Goal: Use online tool/utility: Use online tool/utility

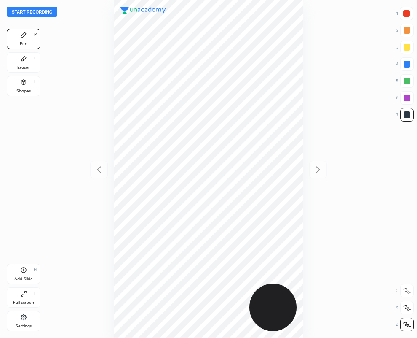
scroll to position [338, 282]
click at [24, 65] on div "Eraser" at bounding box center [23, 67] width 13 height 4
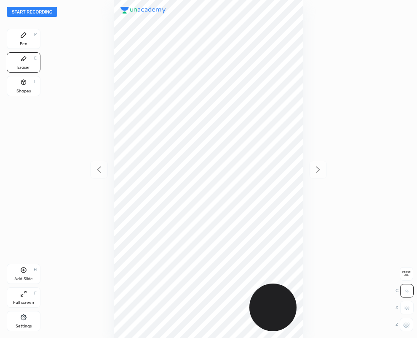
click at [26, 40] on div "Pen P" at bounding box center [24, 39] width 34 height 20
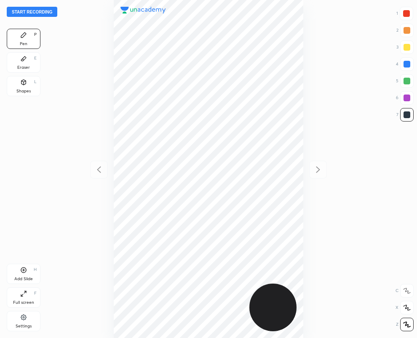
drag, startPoint x: 28, startPoint y: 60, endPoint x: 51, endPoint y: 93, distance: 40.0
click at [51, 93] on div "Start recording 1 2 3 4 5 6 7 R O A L C X Z Erase all C X Z Pen P Eraser E Shap…" at bounding box center [208, 169] width 417 height 338
click at [12, 141] on div "Pen P Eraser E Shapes L Add Slide H Full screen F Settings" at bounding box center [24, 182] width 34 height 306
click at [25, 56] on icon at bounding box center [23, 58] width 7 height 7
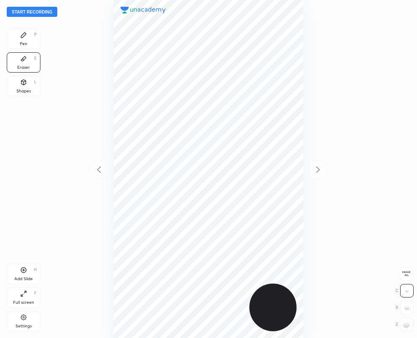
click at [32, 38] on div "Pen P" at bounding box center [24, 39] width 34 height 20
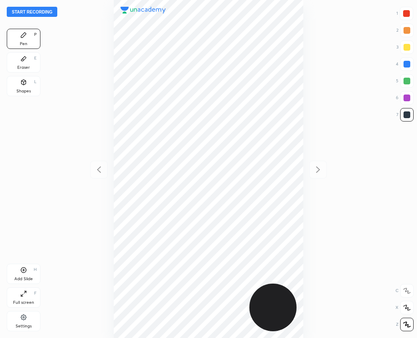
click at [25, 64] on div "Eraser E" at bounding box center [24, 62] width 34 height 20
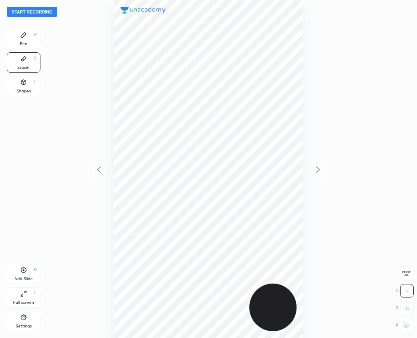
drag, startPoint x: 410, startPoint y: 328, endPoint x: 401, endPoint y: 327, distance: 9.3
click at [410, 327] on div at bounding box center [406, 323] width 13 height 13
click at [29, 43] on div "Pen P" at bounding box center [24, 39] width 34 height 20
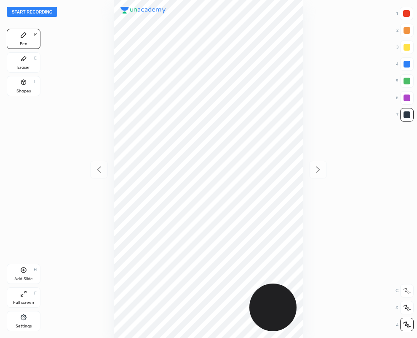
drag, startPoint x: 27, startPoint y: 58, endPoint x: 27, endPoint y: 66, distance: 7.6
click at [27, 59] on icon at bounding box center [23, 58] width 7 height 7
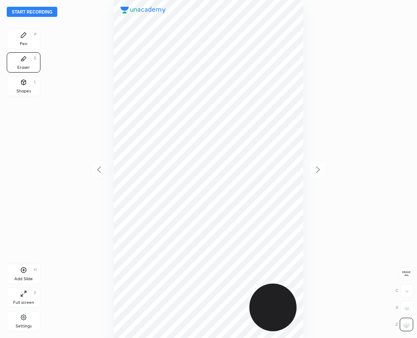
click at [35, 41] on div "Pen P" at bounding box center [24, 39] width 34 height 20
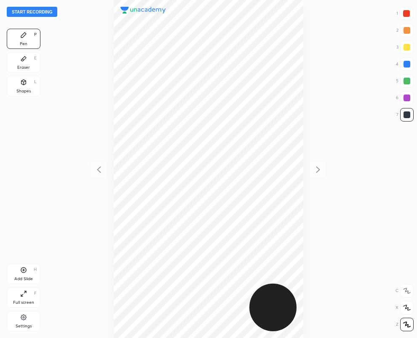
click at [23, 274] on div "Add Slide H" at bounding box center [24, 273] width 34 height 20
click at [407, 110] on div at bounding box center [406, 114] width 13 height 13
click at [23, 62] on div "Eraser E" at bounding box center [24, 62] width 34 height 20
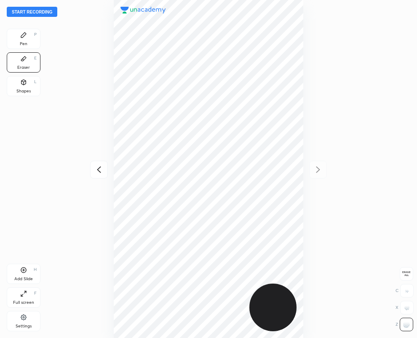
click at [21, 35] on icon at bounding box center [23, 35] width 7 height 7
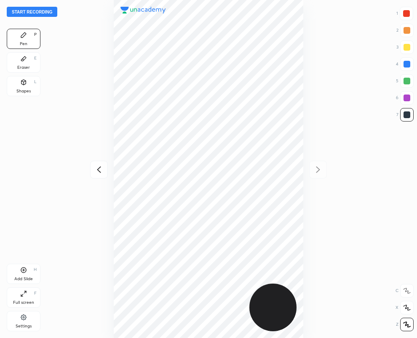
click at [97, 167] on icon at bounding box center [99, 169] width 10 height 10
click at [320, 169] on icon at bounding box center [318, 169] width 10 height 10
click at [21, 66] on div "Eraser" at bounding box center [23, 67] width 13 height 4
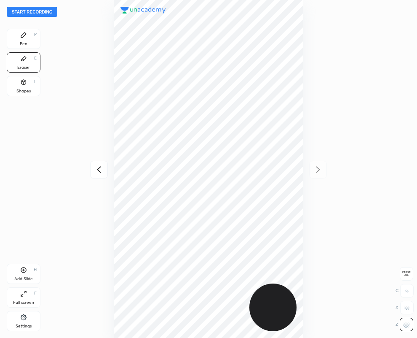
click at [23, 35] on icon at bounding box center [23, 34] width 5 height 5
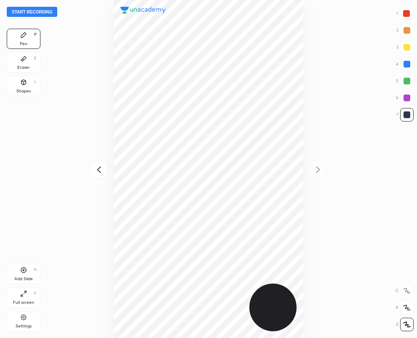
click at [99, 171] on icon at bounding box center [99, 169] width 10 height 10
click at [320, 168] on icon at bounding box center [318, 169] width 10 height 10
click at [99, 169] on icon at bounding box center [99, 169] width 10 height 10
drag, startPoint x: 19, startPoint y: 55, endPoint x: 50, endPoint y: 167, distance: 115.7
click at [19, 55] on div "Eraser E" at bounding box center [24, 62] width 34 height 20
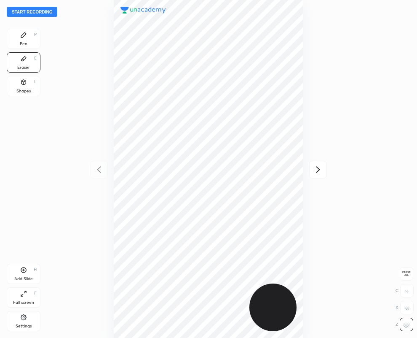
drag, startPoint x: 21, startPoint y: 37, endPoint x: 17, endPoint y: 29, distance: 9.1
click at [19, 31] on div "Pen P" at bounding box center [24, 39] width 34 height 20
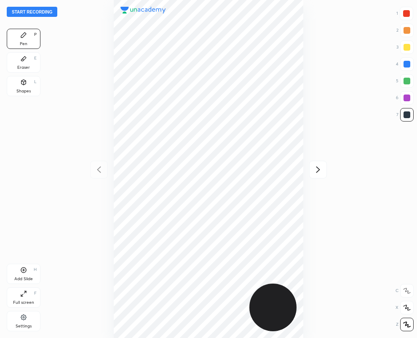
click at [317, 170] on icon at bounding box center [318, 169] width 10 height 10
click at [25, 61] on icon at bounding box center [23, 58] width 7 height 7
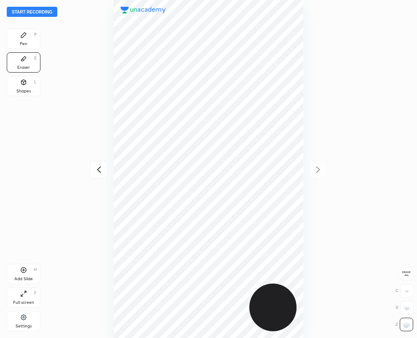
click at [23, 31] on div "Pen P" at bounding box center [24, 39] width 34 height 20
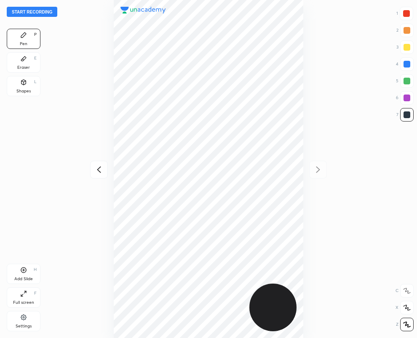
click at [98, 170] on icon at bounding box center [99, 169] width 4 height 6
click at [319, 167] on icon at bounding box center [318, 169] width 10 height 10
drag, startPoint x: 405, startPoint y: 95, endPoint x: 356, endPoint y: 124, distance: 56.5
click at [402, 97] on div at bounding box center [406, 97] width 13 height 13
drag, startPoint x: 411, startPoint y: 113, endPoint x: 384, endPoint y: 121, distance: 28.3
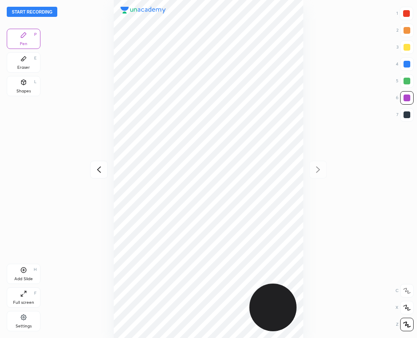
click at [409, 114] on div at bounding box center [406, 114] width 13 height 13
click at [406, 12] on div at bounding box center [406, 13] width 7 height 7
click at [99, 167] on icon at bounding box center [99, 169] width 10 height 10
click at [406, 99] on div at bounding box center [407, 97] width 7 height 7
click at [46, 11] on button "Start recording" at bounding box center [32, 12] width 51 height 10
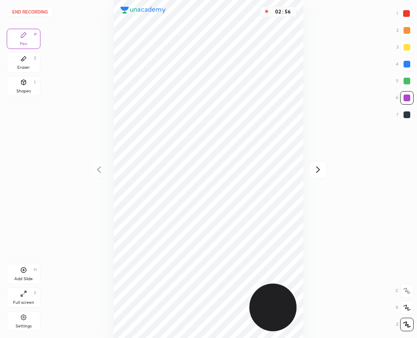
click at [318, 169] on icon at bounding box center [318, 169] width 10 height 10
click at [98, 166] on icon at bounding box center [99, 169] width 10 height 10
click at [318, 170] on icon at bounding box center [318, 169] width 10 height 10
click at [97, 172] on icon at bounding box center [99, 169] width 10 height 10
click at [317, 171] on icon at bounding box center [318, 169] width 10 height 10
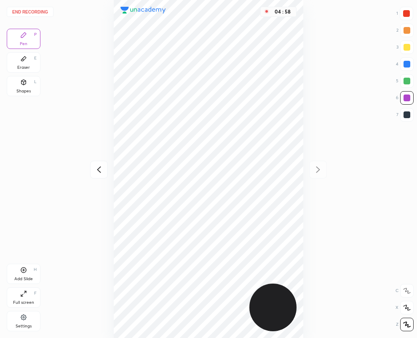
click at [35, 11] on button "End recording" at bounding box center [30, 12] width 47 height 10
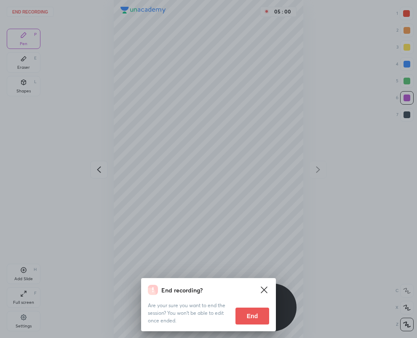
drag, startPoint x: 247, startPoint y: 314, endPoint x: 43, endPoint y: 279, distance: 207.1
click at [244, 312] on button "End" at bounding box center [253, 315] width 34 height 17
